Goal: Check status: Check status

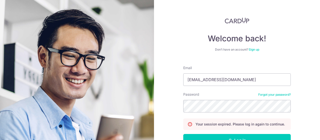
type input "[EMAIL_ADDRESS][DOMAIN_NAME]"
click at [183, 134] on button "Log in" at bounding box center [237, 140] width 108 height 13
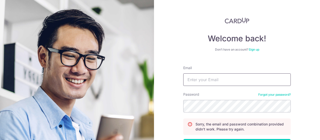
click at [211, 81] on input "Email" at bounding box center [237, 79] width 108 height 13
click at [214, 76] on input "Email" at bounding box center [237, 79] width 108 height 13
type input "[EMAIL_ADDRESS][DOMAIN_NAME]"
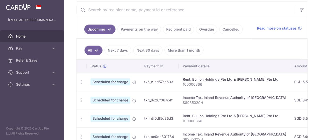
scroll to position [100, 0]
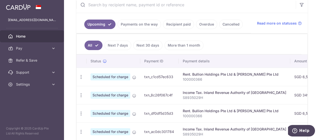
click at [217, 73] on div "Rent. Bullion Holdings Pte Ltd & [PERSON_NAME] Pte Ltd" at bounding box center [235, 74] width 104 height 5
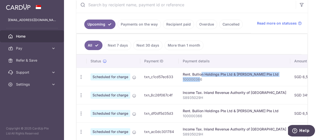
drag, startPoint x: 200, startPoint y: 78, endPoint x: 189, endPoint y: 73, distance: 12.2
click at [189, 73] on td "Rent. Bullion Holdings Pte Ltd & Cabana JV Pte Ltd 100000366" at bounding box center [235, 77] width 112 height 18
click at [190, 73] on div "Rent. Bullion Holdings Pte Ltd & [PERSON_NAME] Pte Ltd" at bounding box center [235, 74] width 104 height 5
click at [154, 75] on td "txn_c1cd57ec633" at bounding box center [159, 77] width 39 height 18
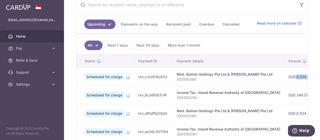
drag, startPoint x: 275, startPoint y: 76, endPoint x: 303, endPoint y: 74, distance: 28.3
click at [303, 74] on tr "Update payment Cancel payment Scheduled for charge txn_c1cd57ec633 Rent. Bullio…" at bounding box center [276, 77] width 410 height 18
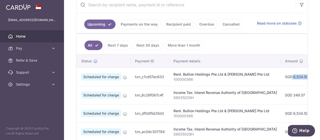
click at [286, 78] on td "SGD 6,534.50" at bounding box center [296, 77] width 31 height 18
click at [288, 77] on td "SGD 6,534.50" at bounding box center [296, 77] width 31 height 18
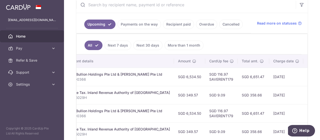
scroll to position [0, 160]
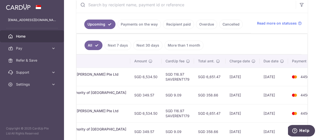
drag, startPoint x: 293, startPoint y: 80, endPoint x: 320, endPoint y: 78, distance: 27.1
click at [320, 78] on html "liting.neo@hotmail.com Home Pay Payments Recipients Cards Refer & Save Support …" at bounding box center [160, 70] width 320 height 140
click at [268, 80] on td "[DATE]" at bounding box center [274, 77] width 29 height 18
drag, startPoint x: 205, startPoint y: 77, endPoint x: 179, endPoint y: 77, distance: 25.8
click at [194, 77] on td "SGD 6,651.47" at bounding box center [210, 77] width 32 height 18
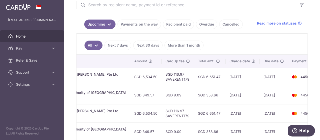
click at [194, 77] on td "SGD 6,651.47" at bounding box center [210, 77] width 32 height 18
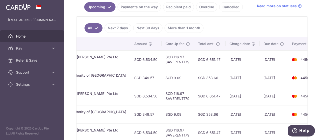
scroll to position [125, 0]
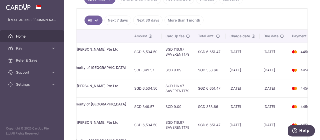
drag, startPoint x: 180, startPoint y: 88, endPoint x: 202, endPoint y: 87, distance: 21.6
click at [202, 87] on td "SGD 6,651.47" at bounding box center [210, 88] width 32 height 18
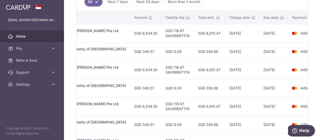
scroll to position [150, 0]
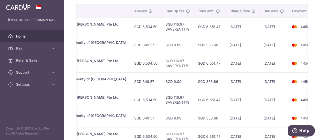
drag, startPoint x: 204, startPoint y: 79, endPoint x: 184, endPoint y: 79, distance: 20.0
click at [194, 79] on td "SGD 358.66" at bounding box center [210, 81] width 32 height 18
click at [204, 81] on td "SGD 358.66" at bounding box center [210, 81] width 32 height 18
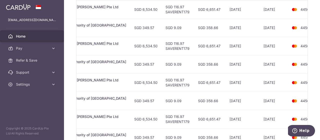
scroll to position [175, 0]
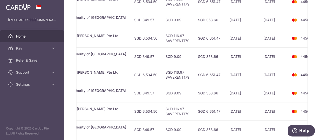
drag, startPoint x: 202, startPoint y: 72, endPoint x: 193, endPoint y: 73, distance: 8.8
click at [194, 73] on td "SGD 6,651.47" at bounding box center [210, 75] width 32 height 18
click at [196, 74] on td "SGD 6,651.47" at bounding box center [210, 75] width 32 height 18
click at [202, 96] on td "SGD 358.66" at bounding box center [210, 93] width 32 height 18
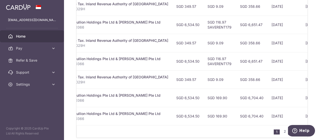
scroll to position [0, 160]
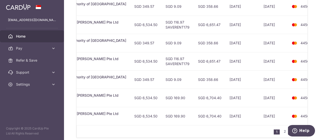
drag, startPoint x: 203, startPoint y: 97, endPoint x: 172, endPoint y: 94, distance: 31.3
click at [172, 94] on tr "Update payment Cancel payment Scheduled for charge txn_7110960f595 Rent. Bullio…" at bounding box center [121, 98] width 410 height 18
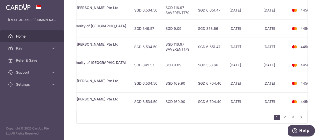
scroll to position [247, 0]
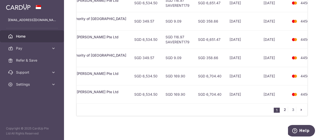
click at [283, 109] on link "2" at bounding box center [285, 110] width 6 height 6
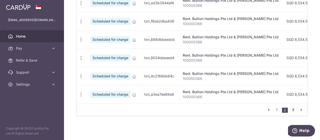
click at [290, 109] on link "3" at bounding box center [293, 110] width 6 height 6
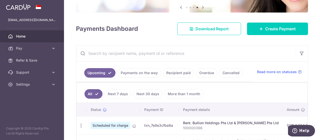
scroll to position [120, 0]
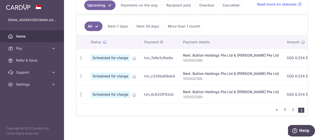
click at [284, 110] on link "1" at bounding box center [285, 110] width 6 height 6
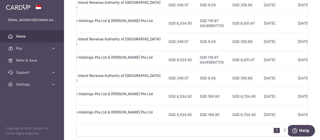
scroll to position [0, 131]
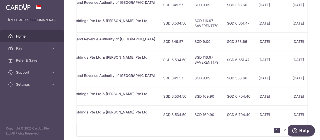
drag, startPoint x: 260, startPoint y: 75, endPoint x: 237, endPoint y: 75, distance: 22.3
click at [255, 75] on td "[DATE]" at bounding box center [272, 78] width 34 height 18
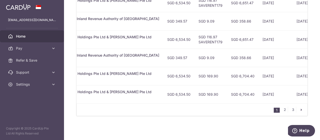
scroll to position [0, 150]
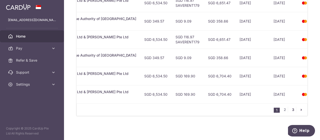
click at [293, 110] on link "3" at bounding box center [293, 110] width 6 height 6
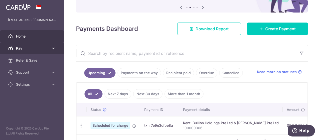
click at [32, 45] on link "Pay" at bounding box center [32, 48] width 64 height 12
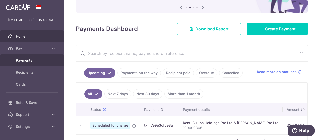
click at [28, 59] on span "Payments" at bounding box center [32, 60] width 33 height 5
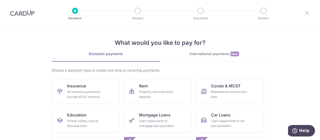
click at [306, 12] on icon at bounding box center [307, 13] width 6 height 6
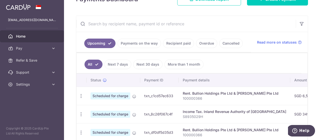
click at [183, 44] on link "Recipient paid" at bounding box center [178, 44] width 31 height 10
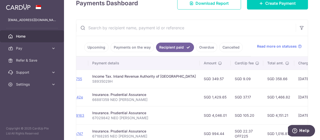
scroll to position [99, 0]
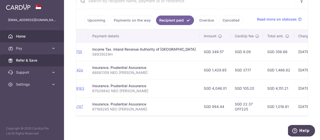
click at [25, 59] on span "Refer & Save" at bounding box center [32, 60] width 33 height 5
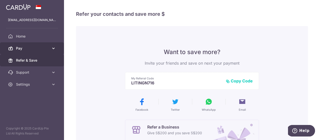
click at [38, 50] on span "Pay" at bounding box center [32, 48] width 33 height 5
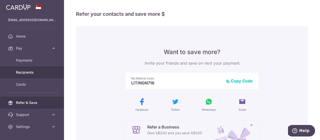
click at [30, 71] on span "Recipients" at bounding box center [32, 72] width 33 height 5
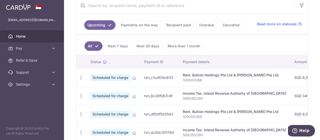
scroll to position [100, 0]
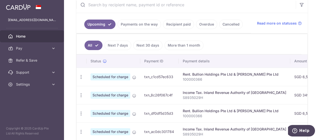
click at [171, 25] on link "Recipient paid" at bounding box center [178, 25] width 31 height 10
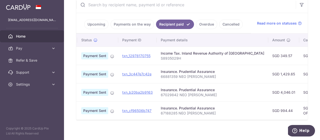
scroll to position [0, 8]
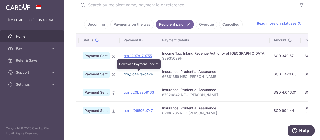
click at [146, 73] on link "txn_3c447e7c42e" at bounding box center [138, 74] width 29 height 4
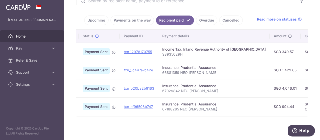
click at [115, 69] on icon at bounding box center [114, 71] width 4 height 4
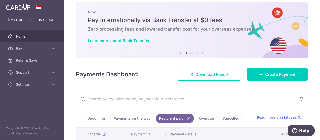
scroll to position [5, 0]
